Goal: Find specific page/section: Find specific page/section

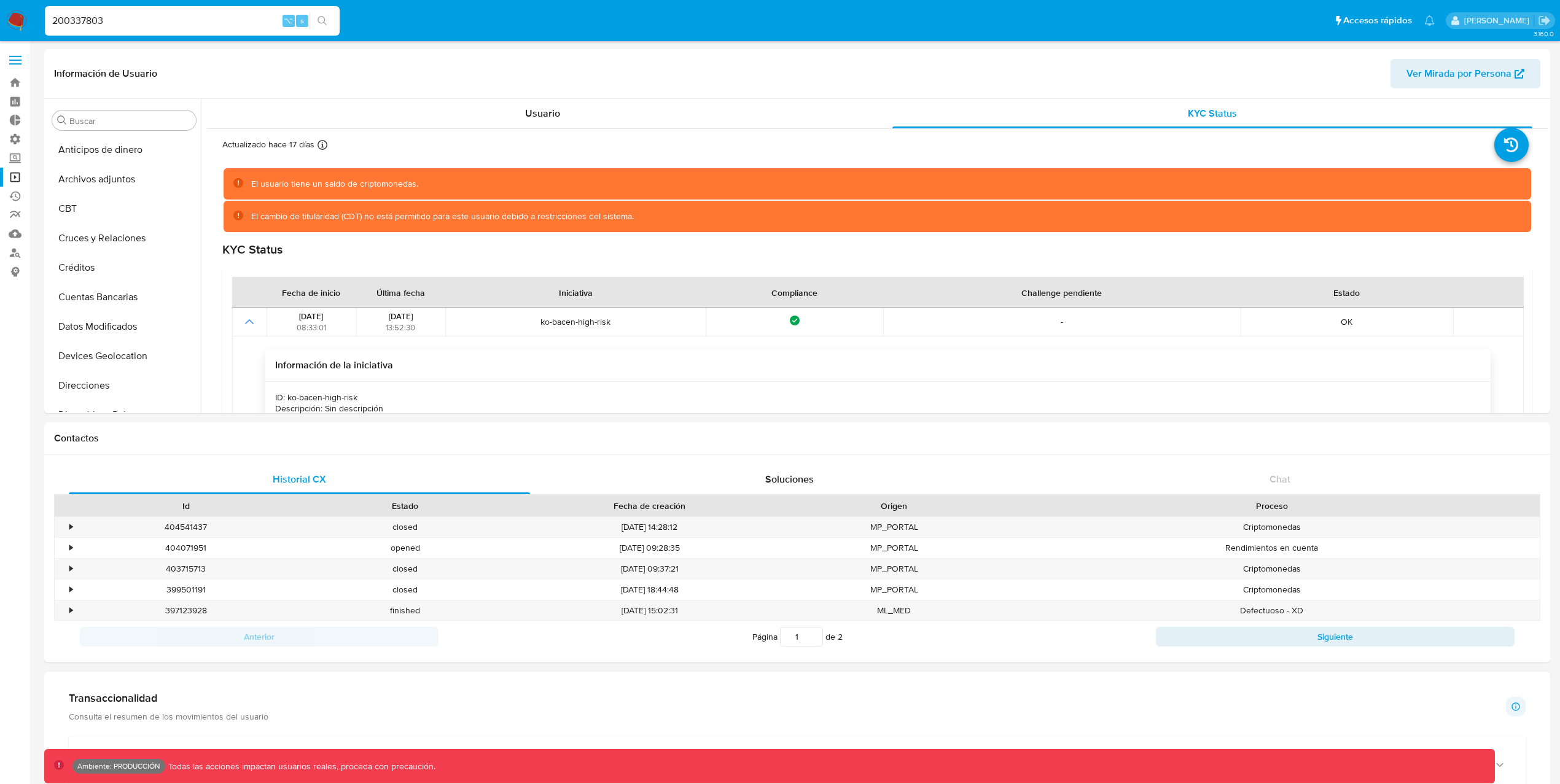
select select "10"
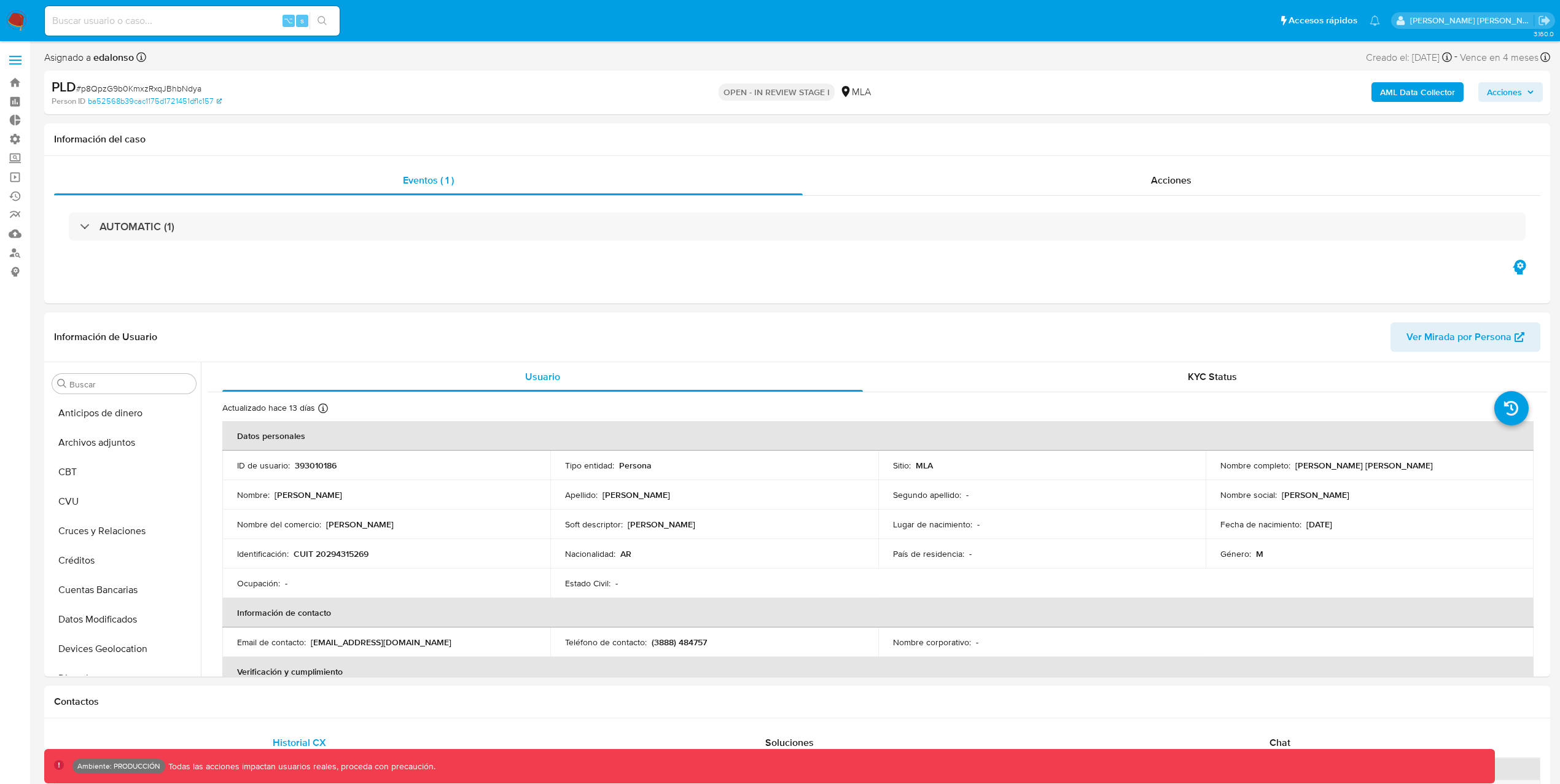
select select "10"
click at [16, 86] on link "Bandeja" at bounding box center [73, 82] width 146 height 19
